Goal: Information Seeking & Learning: Learn about a topic

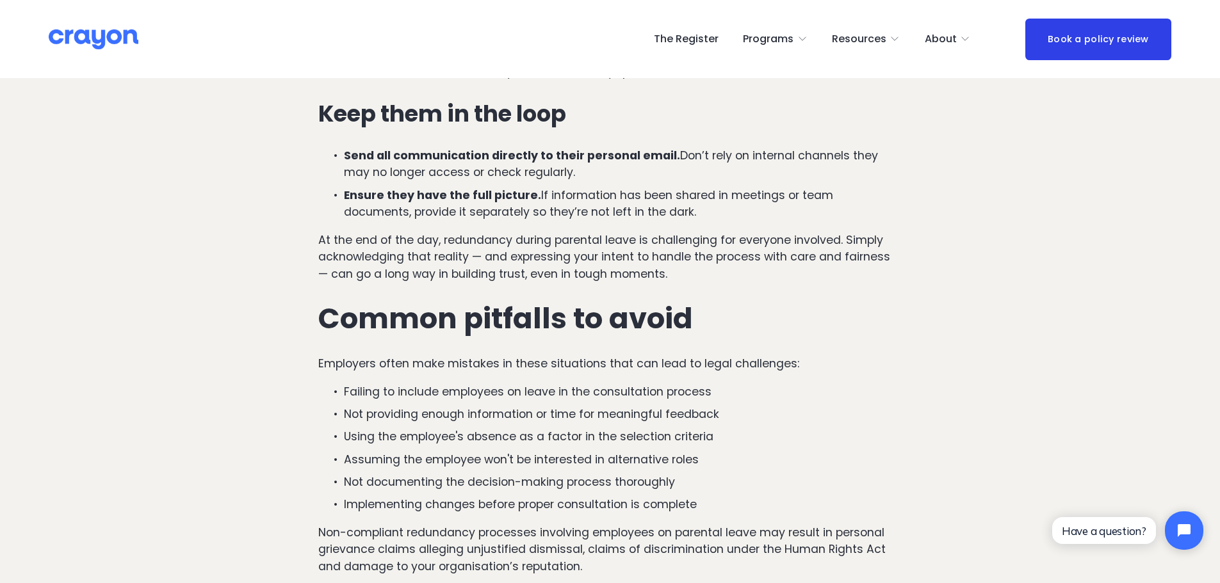
scroll to position [2433, 0]
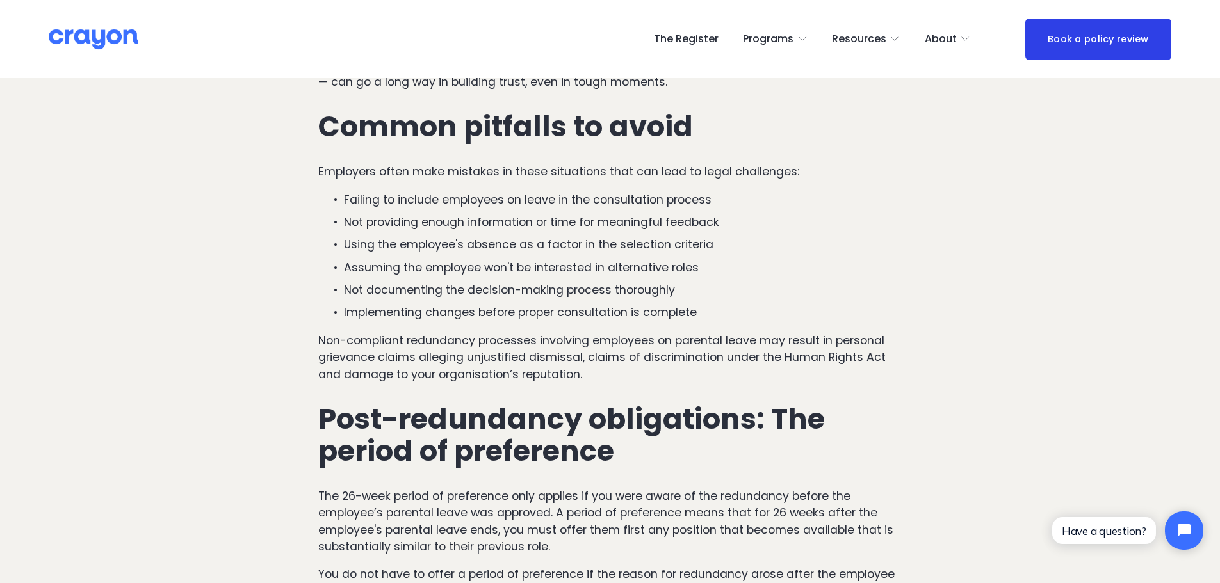
click at [0, 0] on span "About Us" at bounding box center [0, 0] width 0 height 0
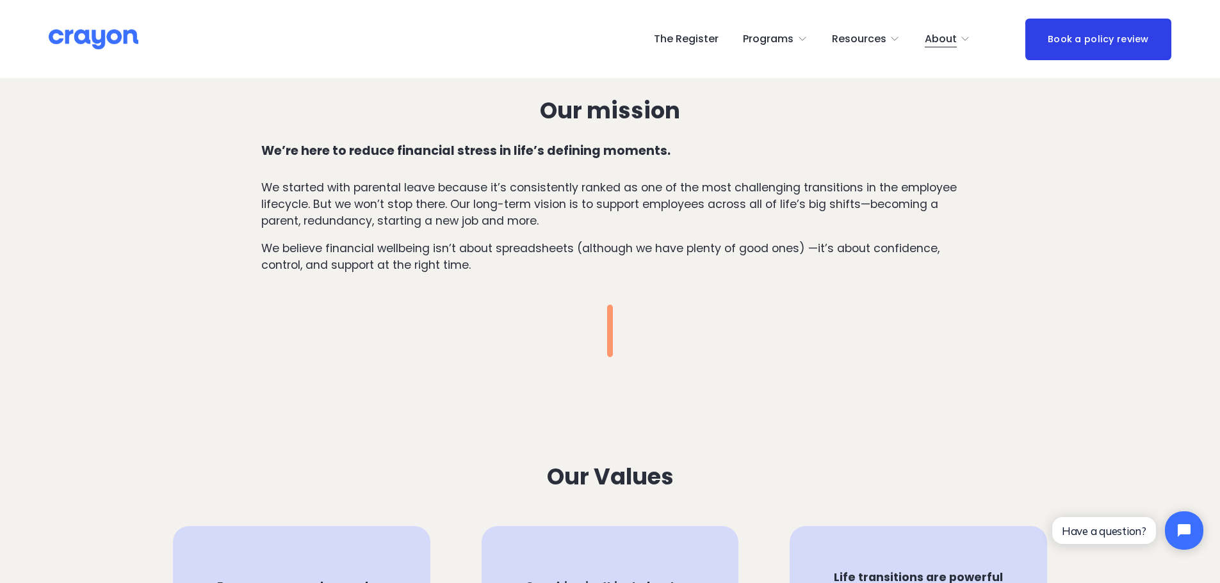
scroll to position [896, 0]
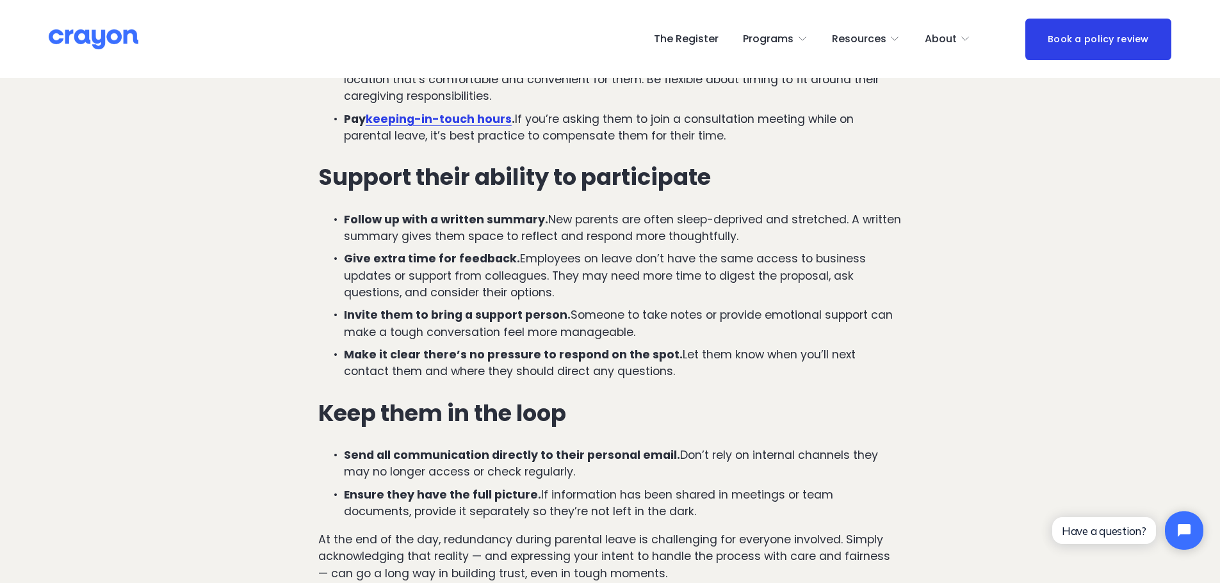
scroll to position [1921, 0]
